Goal: Information Seeking & Learning: Obtain resource

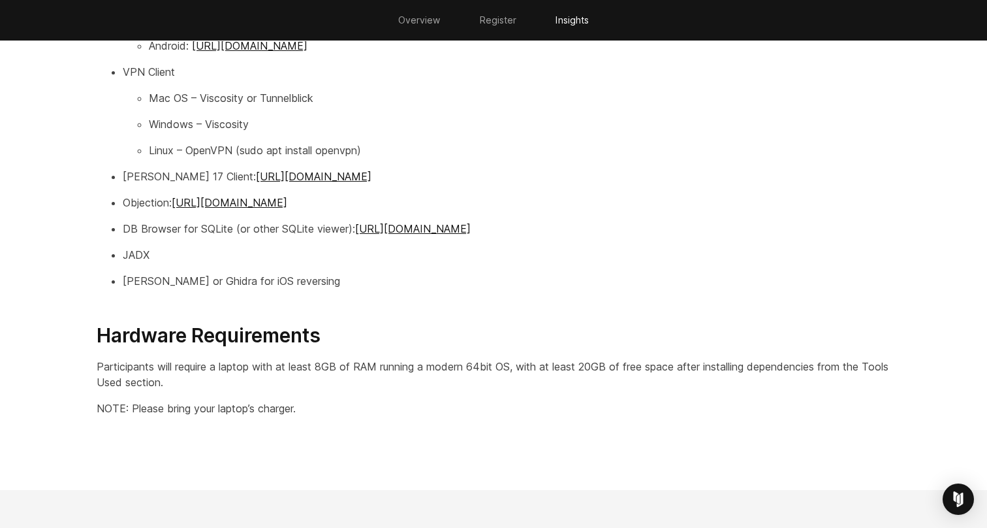
scroll to position [1945, 0]
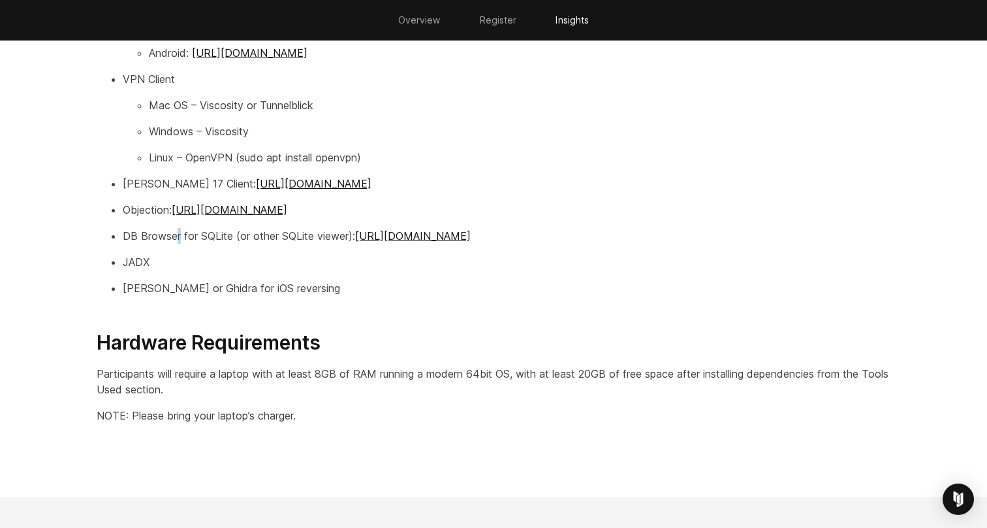
click at [182, 236] on p "DB Browser for SQLite (or other SQLite viewer): https://sqlitebrowser.org/" at bounding box center [507, 236] width 768 height 16
click at [195, 283] on p "[PERSON_NAME] or Ghidra for iOS reversing" at bounding box center [507, 288] width 768 height 16
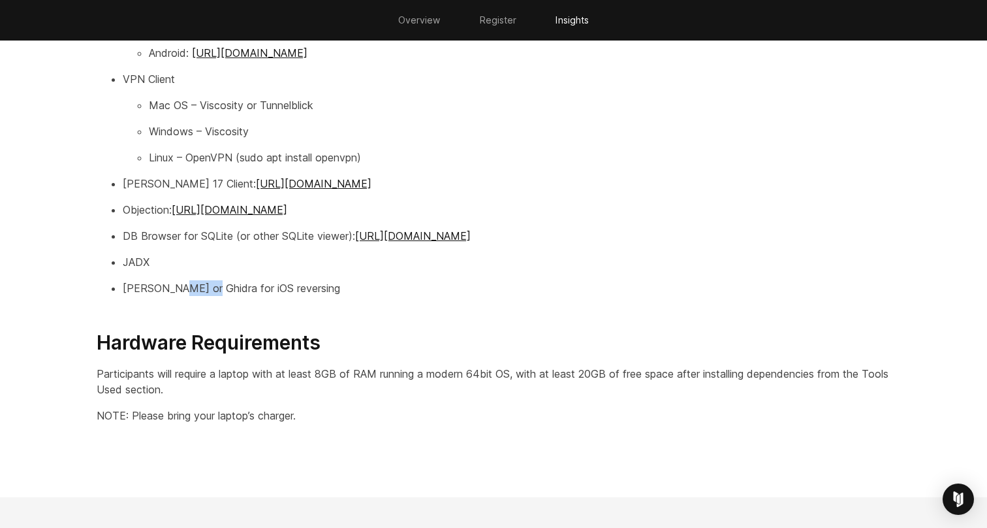
click at [195, 283] on p "[PERSON_NAME] or Ghidra for iOS reversing" at bounding box center [507, 288] width 768 height 16
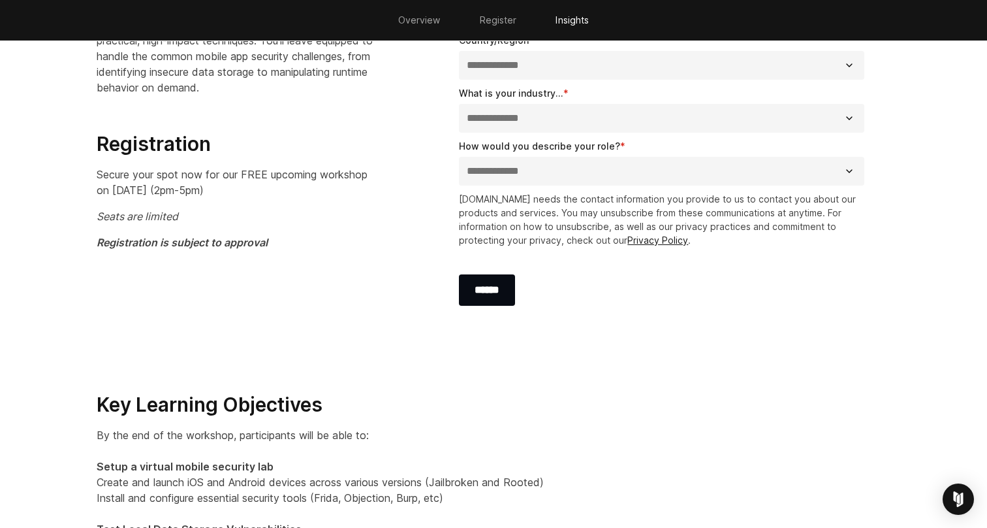
scroll to position [932, 0]
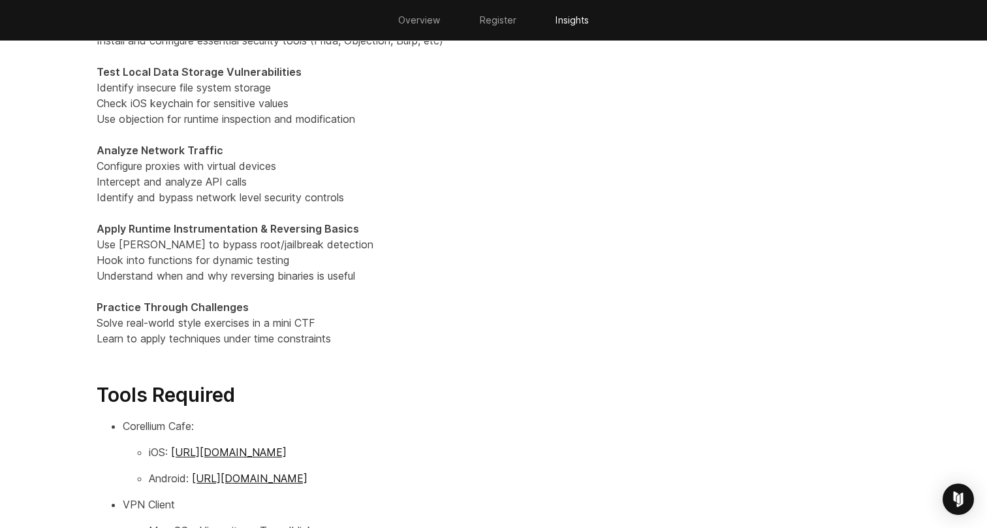
scroll to position [1536, 0]
